Goal: Information Seeking & Learning: Learn about a topic

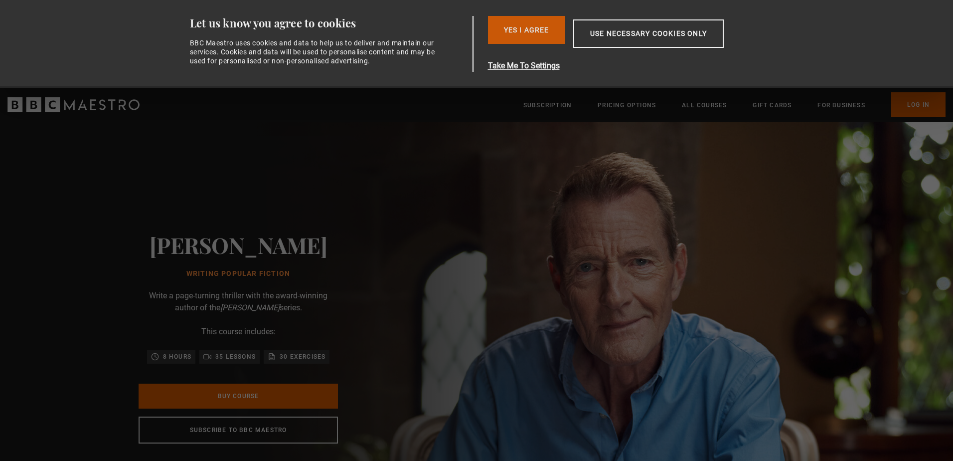
click at [514, 18] on button "Yes I Agree" at bounding box center [526, 30] width 77 height 28
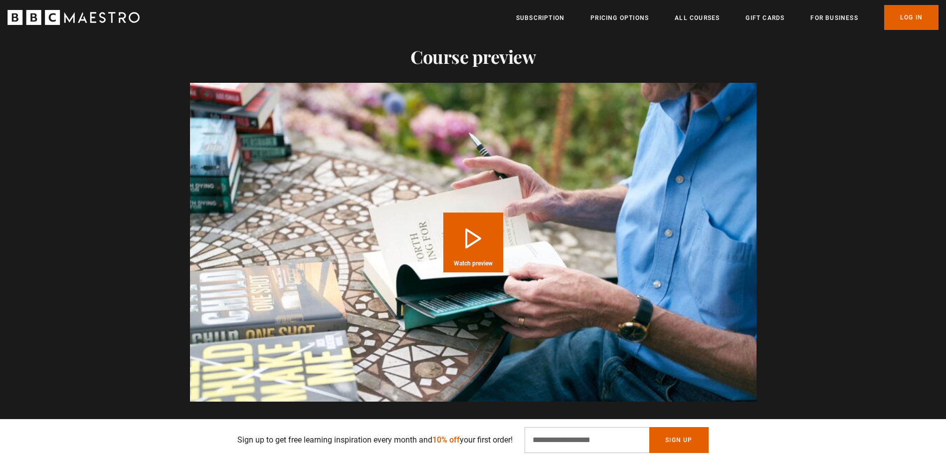
scroll to position [997, 0]
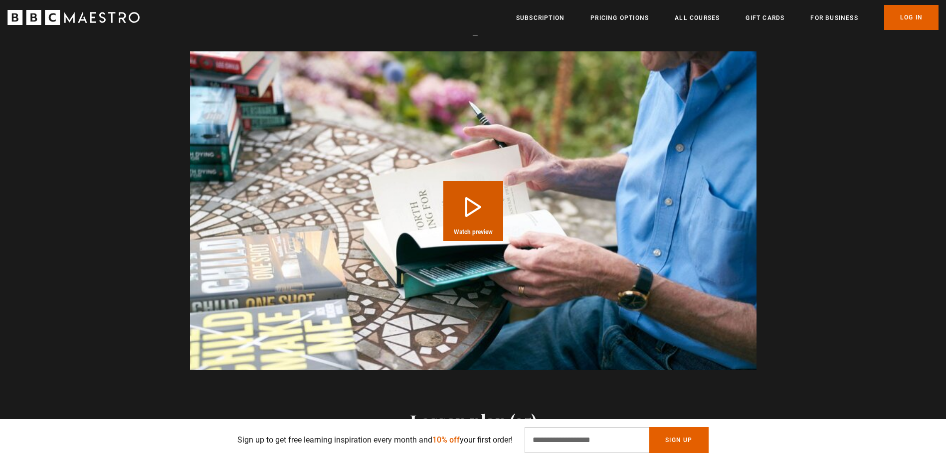
click at [614, 178] on video "Video Player" at bounding box center [473, 210] width 566 height 319
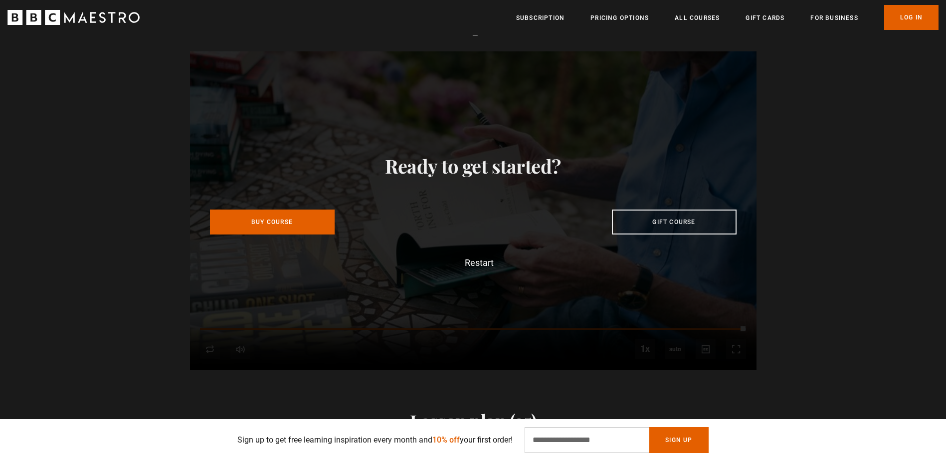
click at [829, 160] on div "Video Player is loading. Play Course overview for Writing Popular Fiction with …" at bounding box center [473, 210] width 946 height 319
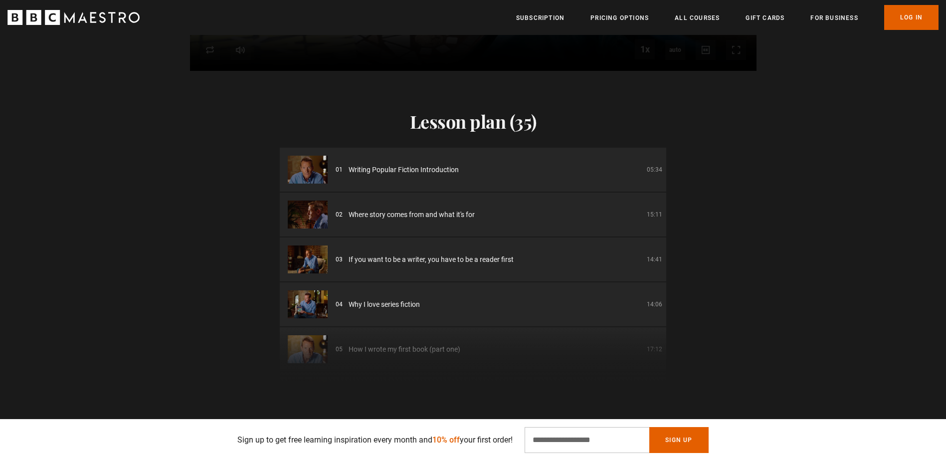
scroll to position [0, 1829]
click at [750, 335] on div "Lesson plan (35) 01 Writing Popular Fiction Introduction 05:34 02 Where story c…" at bounding box center [473, 229] width 946 height 316
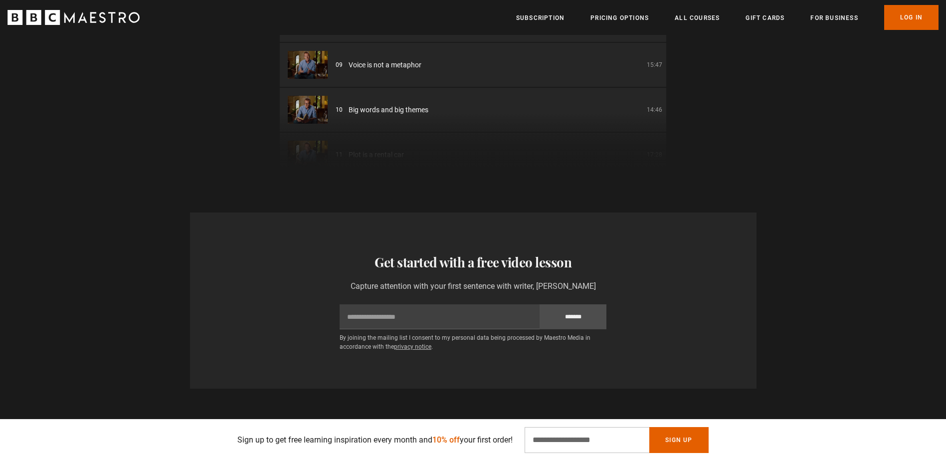
scroll to position [1646, 0]
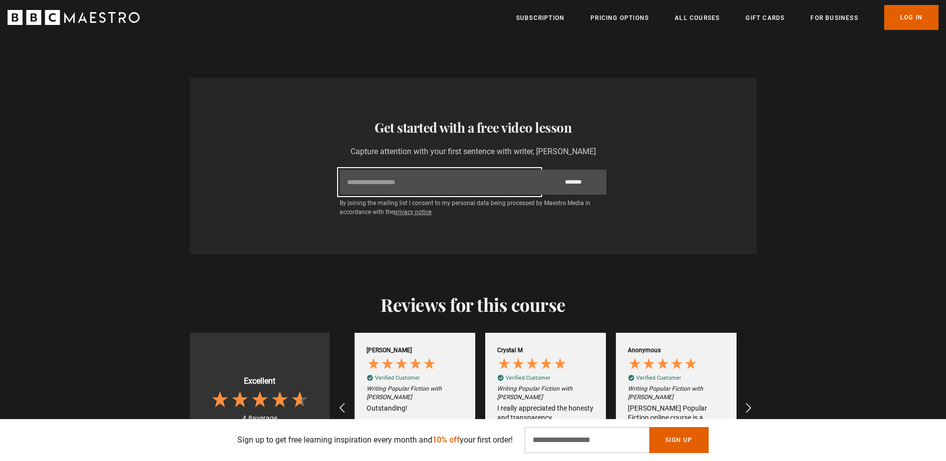
click at [431, 180] on input "Email" at bounding box center [440, 182] width 200 height 25
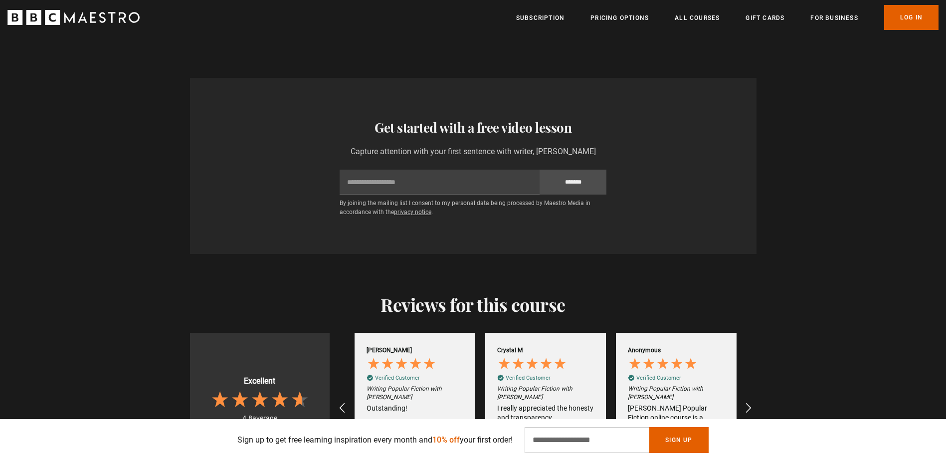
click at [840, 278] on div "Reviews for this course Excellent 4.8 average 375 reviews Iain G Verified Custo…" at bounding box center [473, 373] width 946 height 239
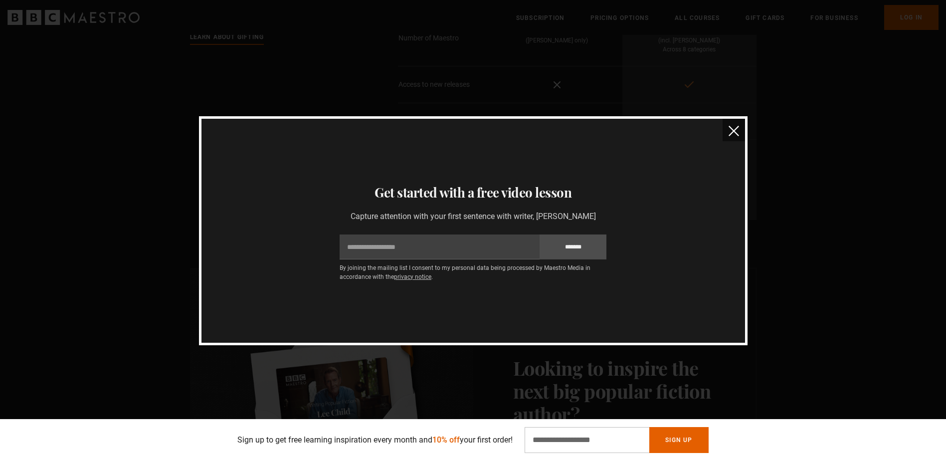
scroll to position [2194, 0]
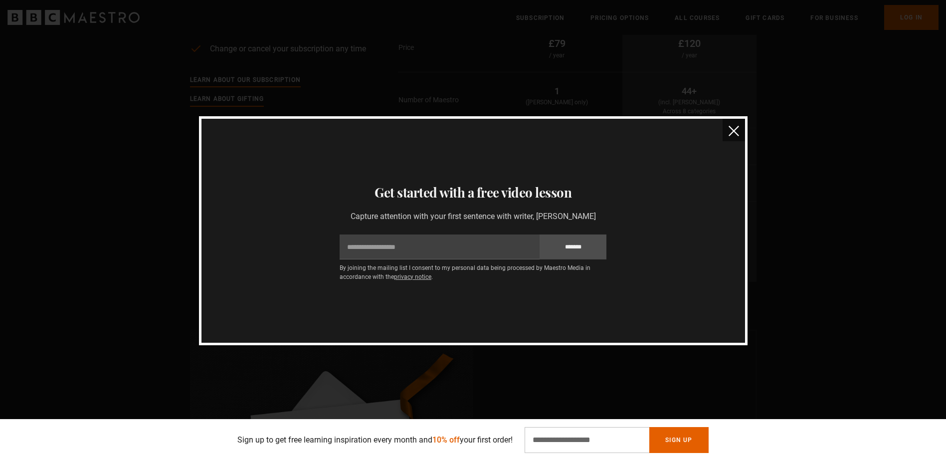
click at [733, 135] on img "close" at bounding box center [734, 131] width 10 height 10
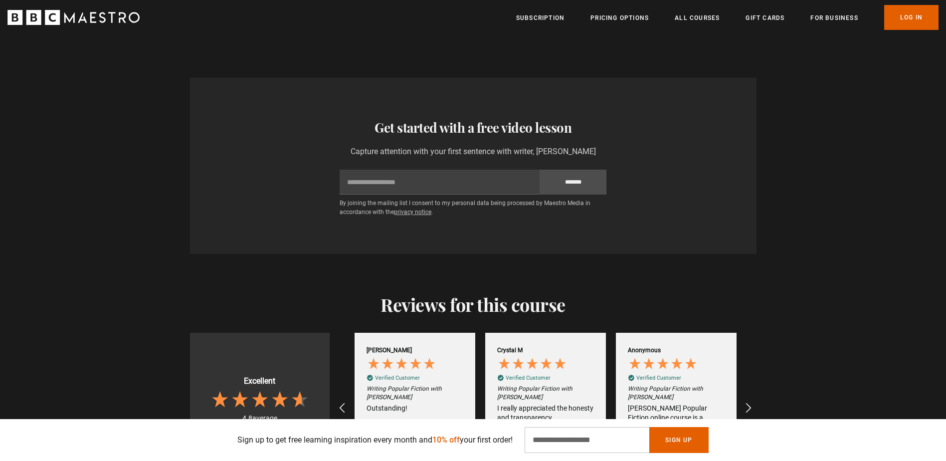
scroll to position [1745, 0]
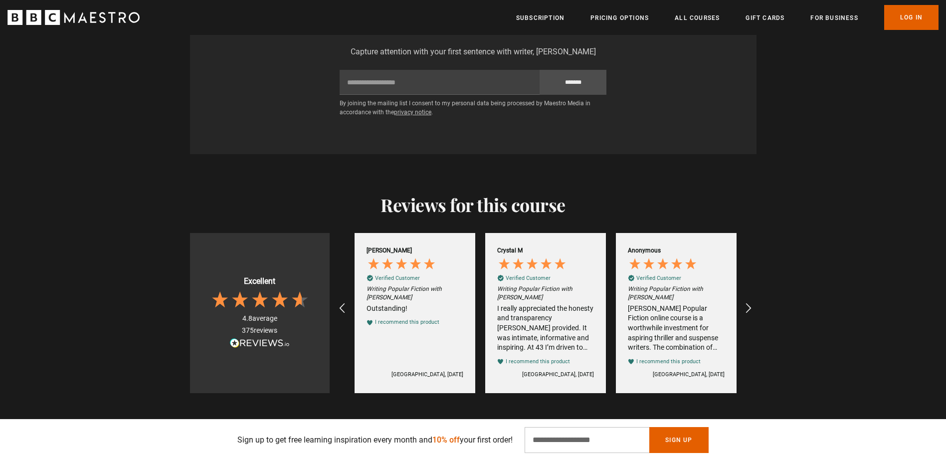
click at [471, 214] on h2 "Reviews for this course" at bounding box center [473, 204] width 566 height 21
click at [294, 279] on div "Excellent 4.8 average 375 reviews" at bounding box center [260, 313] width 140 height 160
click at [716, 313] on div "[PERSON_NAME] Popular Fiction online course is a worthwhile investment for aspi…" at bounding box center [676, 328] width 97 height 49
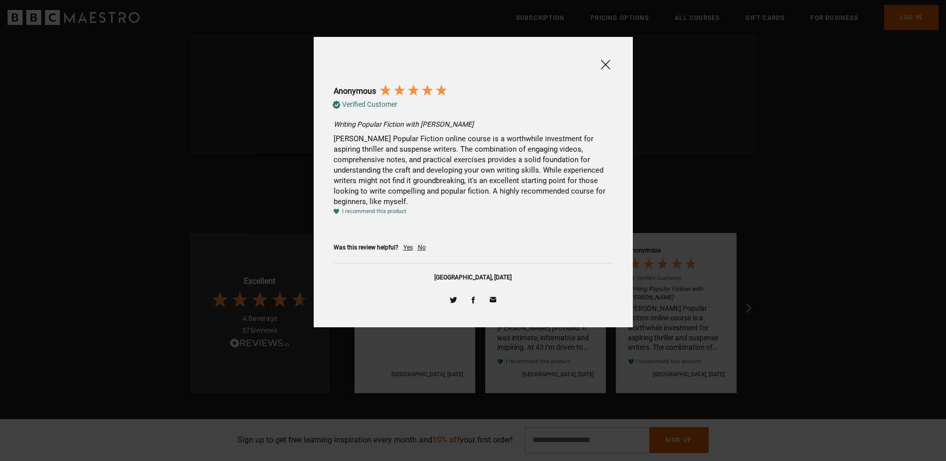
click at [608, 62] on span at bounding box center [605, 64] width 12 height 12
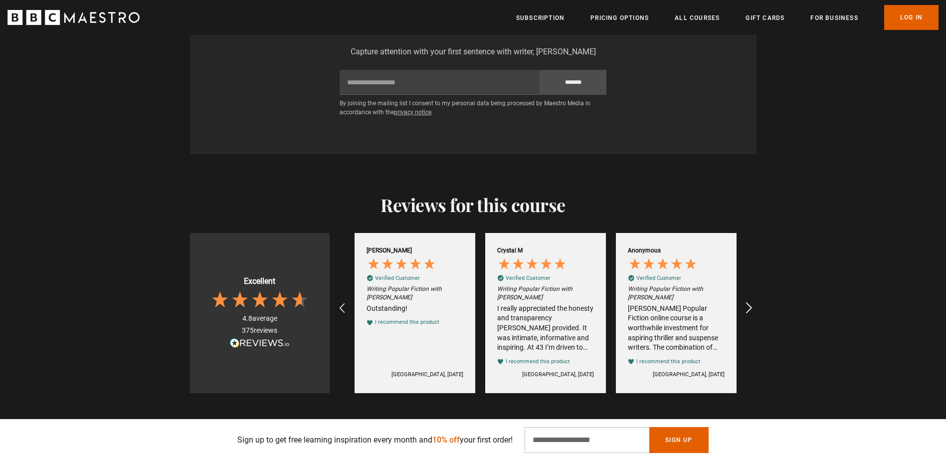
click at [750, 306] on icon "REVIEWS.io Carousel Scroll Right" at bounding box center [749, 308] width 14 height 14
click at [749, 297] on div "REVIEWS.io Carousel Scroll Right" at bounding box center [747, 307] width 27 height 27
click at [749, 302] on icon "REVIEWS.io Carousel Scroll Right" at bounding box center [749, 308] width 14 height 14
click at [749, 306] on icon "REVIEWS.io Carousel Scroll Right" at bounding box center [749, 308] width 14 height 14
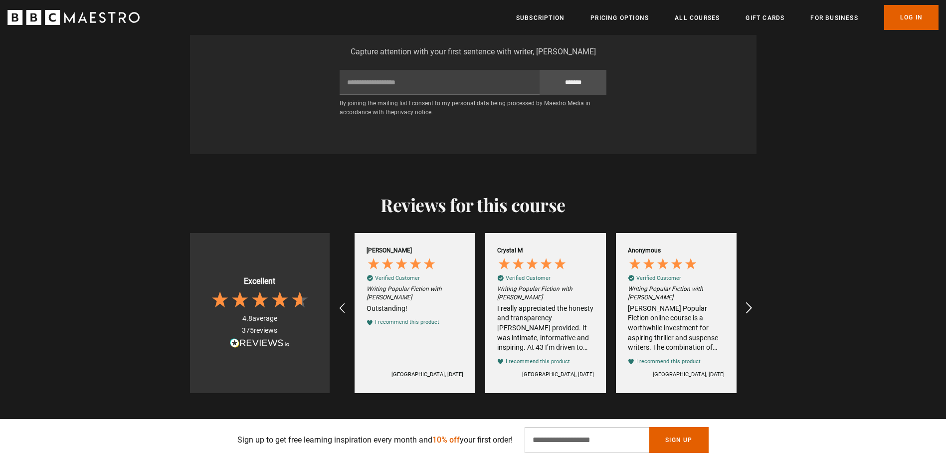
click at [749, 306] on icon "REVIEWS.io Carousel Scroll Right" at bounding box center [749, 308] width 14 height 14
